Goal: Task Accomplishment & Management: Manage account settings

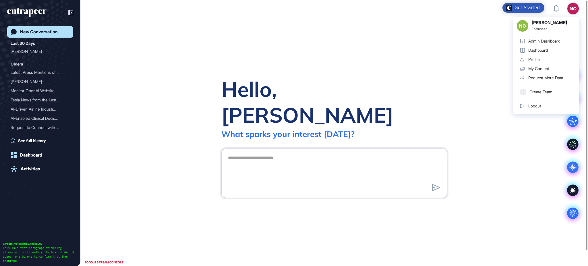
click at [552, 37] on link "Admin Dashboard" at bounding box center [545, 40] width 59 height 9
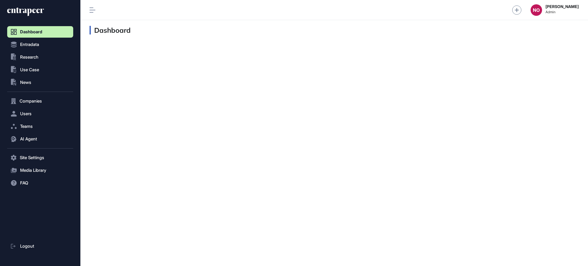
scroll to position [0, 0]
click at [46, 44] on button "Entradata" at bounding box center [40, 44] width 66 height 11
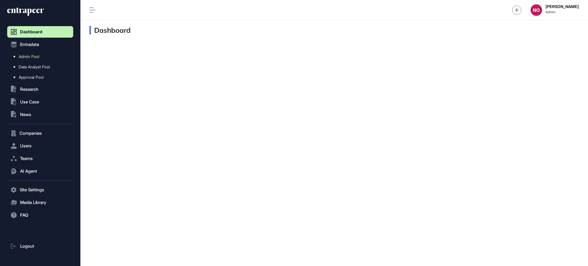
click at [38, 57] on span "Admin Pool" at bounding box center [29, 56] width 21 height 5
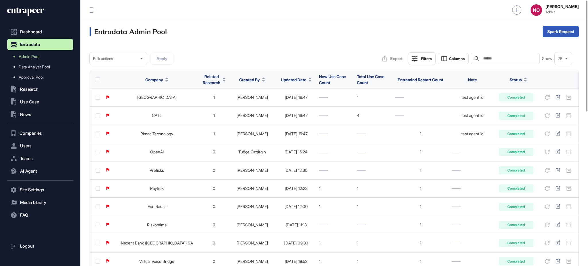
click at [485, 59] on input "text" at bounding box center [508, 58] width 53 height 5
paste input "**********"
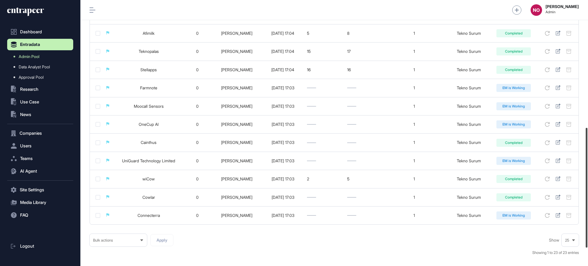
scroll to position [287, 0]
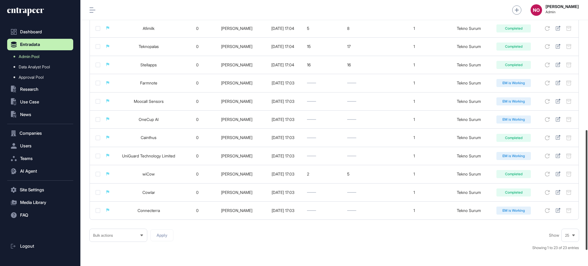
drag, startPoint x: 587, startPoint y: 63, endPoint x: 586, endPoint y: 192, distance: 129.1
click at [586, 192] on div at bounding box center [586, 190] width 2 height 120
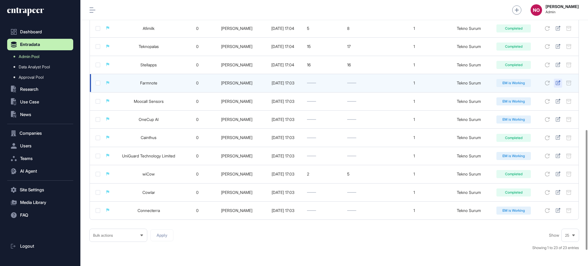
type input "**********"
click at [559, 85] on icon at bounding box center [557, 82] width 5 height 5
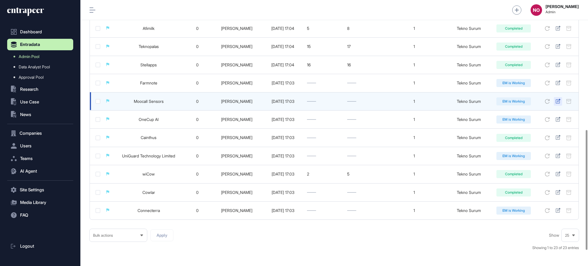
click at [557, 102] on icon at bounding box center [557, 101] width 5 height 5
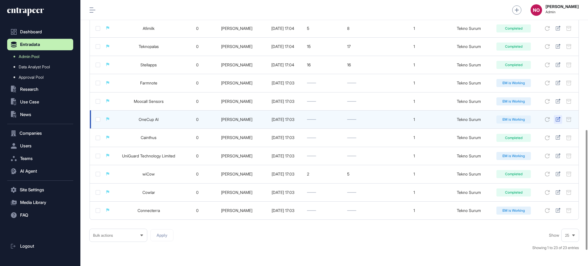
click at [557, 119] on icon at bounding box center [557, 119] width 5 height 5
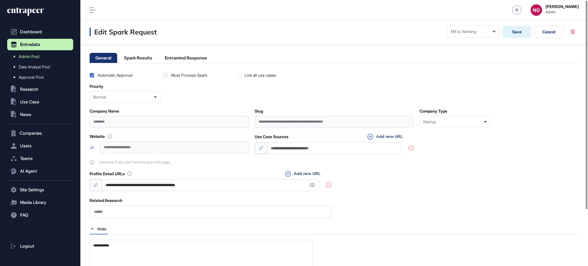
click at [175, 55] on li "Entramind Response" at bounding box center [186, 58] width 54 height 10
click at [199, 54] on li "Entramind Response" at bounding box center [186, 58] width 54 height 10
click at [203, 55] on li "Entramind Response" at bounding box center [186, 58] width 54 height 10
